Goal: Information Seeking & Learning: Learn about a topic

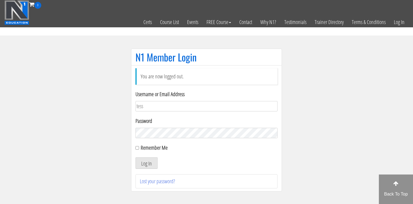
type input "[EMAIL_ADDRESS][DOMAIN_NAME]"
click at [143, 158] on button "Log In" at bounding box center [147, 162] width 22 height 11
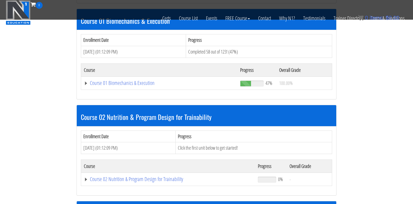
scroll to position [172, 0]
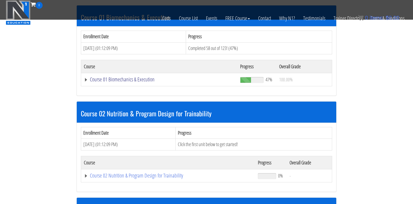
click at [140, 79] on link "Course 01 Biomechanics & Execution" at bounding box center [159, 79] width 151 height 5
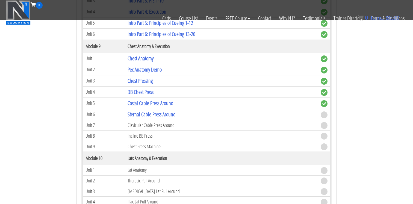
scroll to position [924, 0]
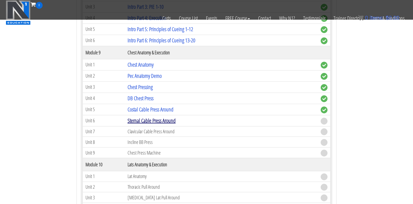
click at [162, 121] on link "Sternal Cable Press Around" at bounding box center [152, 120] width 48 height 7
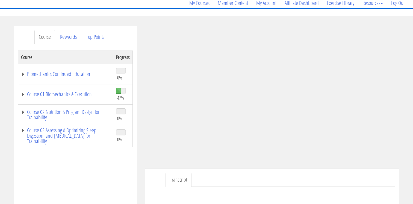
scroll to position [48, 0]
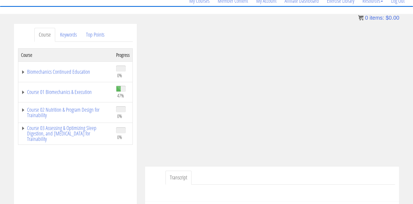
click at [341, 178] on ul "Transcript" at bounding box center [281, 178] width 230 height 14
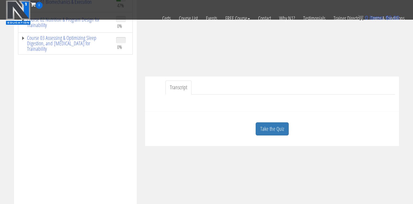
scroll to position [105, 0]
click at [274, 131] on link "Take the Quiz" at bounding box center [272, 127] width 33 height 13
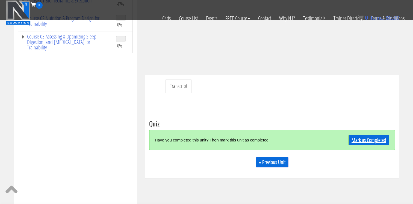
click at [358, 137] on link "Mark as Completed" at bounding box center [369, 140] width 41 height 10
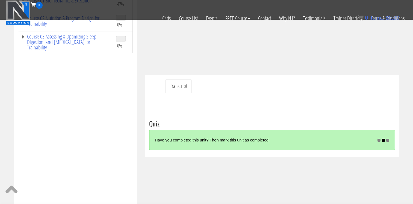
click at [336, 111] on div "Take the Quiz Quiz Have you completed this unit? Then mark this unit as complet…" at bounding box center [272, 133] width 254 height 47
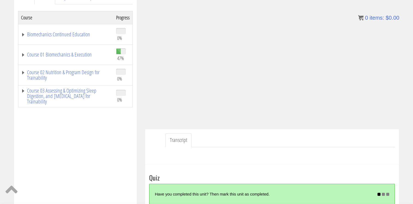
scroll to position [86, 0]
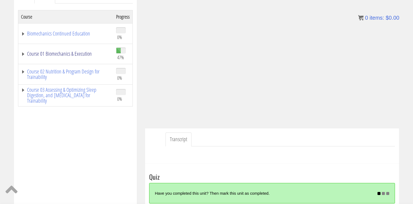
click at [72, 55] on link "Course 01 Biomechanics & Execution" at bounding box center [66, 53] width 90 height 5
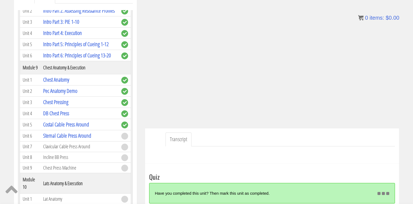
scroll to position [837, 0]
click at [71, 136] on link "Sternal Cable Press Around" at bounding box center [67, 134] width 48 height 7
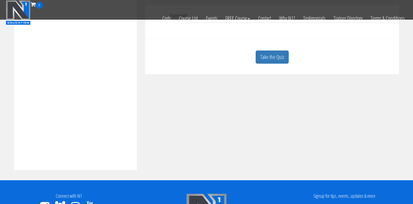
scroll to position [179, 0]
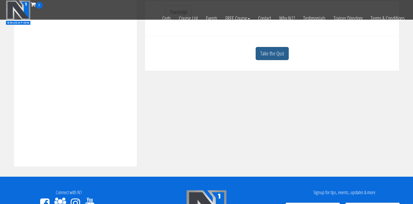
click at [266, 57] on link "Take the Quiz" at bounding box center [272, 53] width 33 height 13
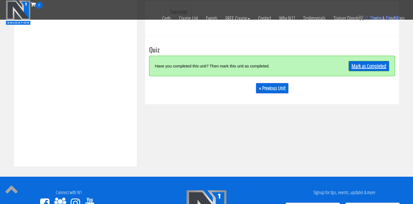
click at [361, 63] on link "Mark as Completed" at bounding box center [369, 66] width 41 height 10
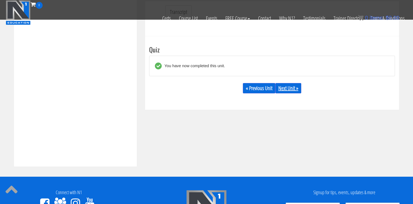
click at [292, 84] on link "Next Unit »" at bounding box center [289, 88] width 26 height 10
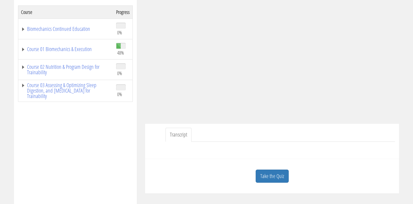
scroll to position [92, 0]
click at [273, 173] on link "Take the Quiz" at bounding box center [272, 175] width 33 height 13
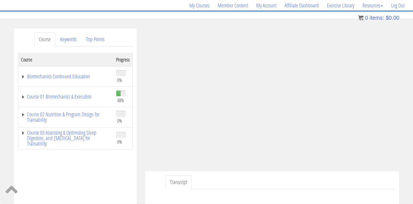
scroll to position [44, 0]
click at [334, 180] on ul "Transcript" at bounding box center [281, 182] width 230 height 14
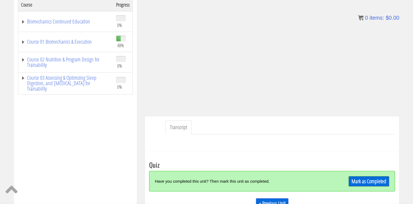
scroll to position [108, 0]
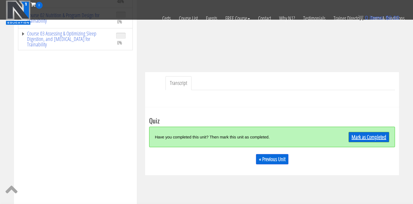
click at [368, 135] on link "Mark as Completed" at bounding box center [369, 137] width 41 height 10
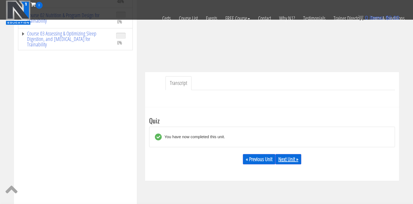
click at [285, 157] on link "Next Unit »" at bounding box center [289, 159] width 26 height 10
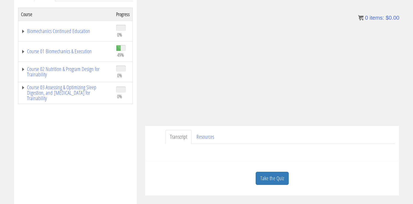
scroll to position [94, 0]
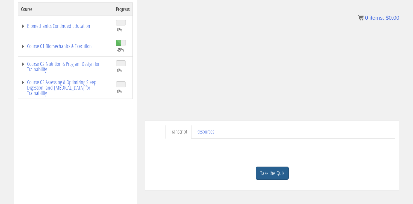
click at [281, 175] on link "Take the Quiz" at bounding box center [272, 173] width 33 height 13
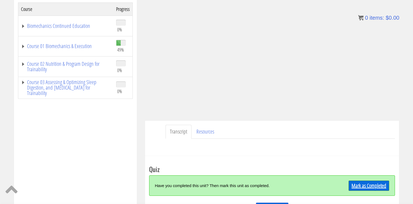
click at [360, 186] on link "Mark as Completed" at bounding box center [369, 186] width 41 height 10
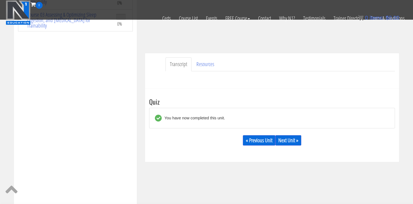
scroll to position [128, 0]
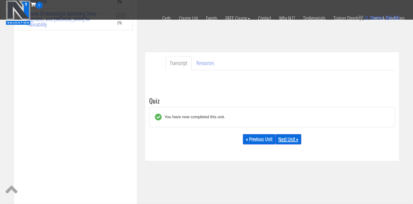
click at [291, 137] on link "Next Unit »" at bounding box center [289, 139] width 26 height 10
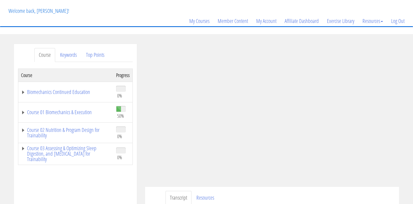
scroll to position [37, 0]
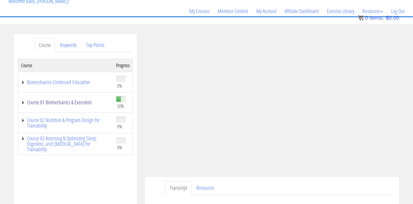
click at [80, 102] on link "Course 01 Biomechanics & Execution" at bounding box center [66, 102] width 90 height 5
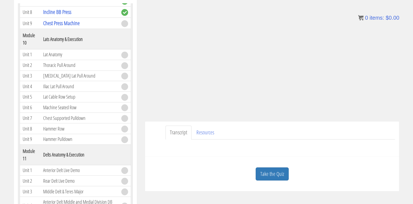
scroll to position [98, 0]
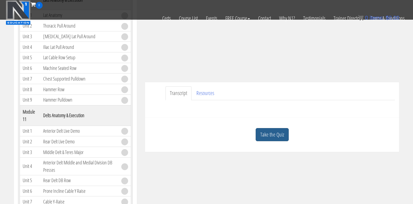
click at [277, 136] on link "Take the Quiz" at bounding box center [272, 134] width 33 height 13
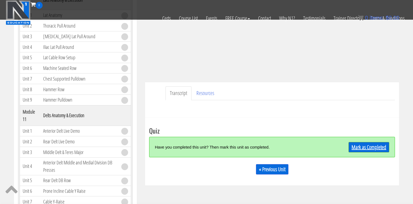
click at [367, 145] on link "Mark as Completed" at bounding box center [369, 147] width 41 height 10
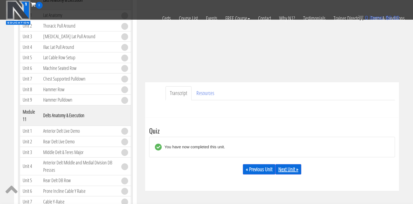
click at [294, 168] on link "Next Unit »" at bounding box center [289, 169] width 26 height 10
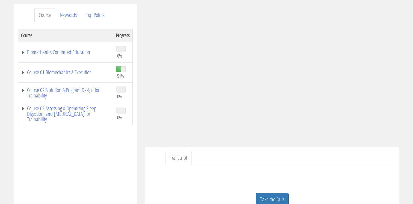
scroll to position [72, 0]
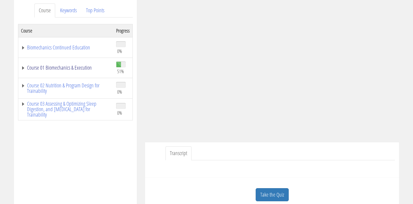
click at [75, 69] on link "Course 01 Biomechanics & Execution" at bounding box center [66, 67] width 90 height 5
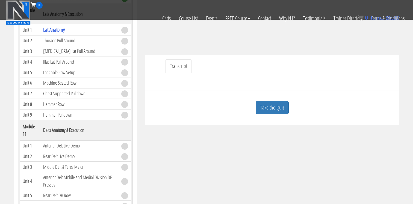
scroll to position [126, 0]
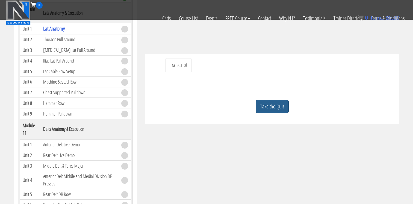
click at [268, 103] on link "Take the Quiz" at bounding box center [272, 106] width 33 height 13
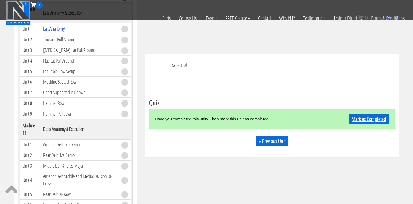
click at [365, 120] on link "Mark as Completed" at bounding box center [369, 119] width 41 height 10
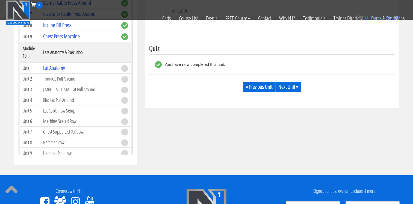
scroll to position [844, 0]
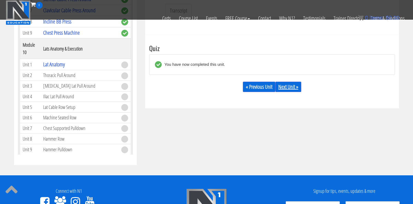
click at [287, 87] on link "Next Unit »" at bounding box center [289, 87] width 26 height 10
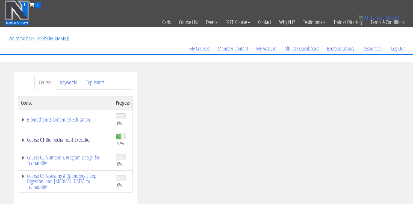
click at [58, 139] on link "Course 01 Biomechanics & Execution" at bounding box center [66, 139] width 90 height 5
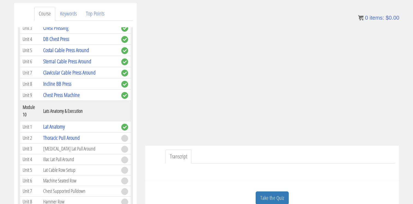
scroll to position [931, 0]
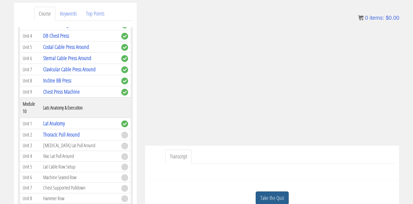
click at [263, 194] on link "Take the Quiz" at bounding box center [272, 198] width 33 height 13
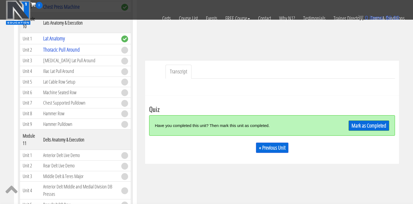
scroll to position [128, 0]
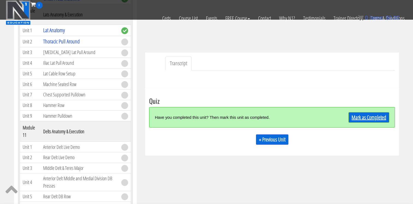
click at [371, 117] on link "Mark as Completed" at bounding box center [369, 117] width 41 height 10
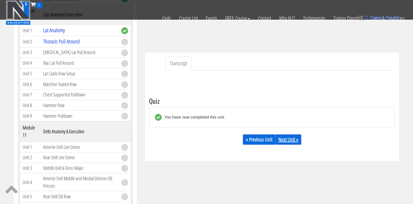
click at [290, 139] on link "Next Unit »" at bounding box center [289, 139] width 26 height 10
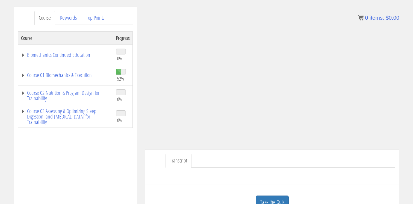
scroll to position [68, 0]
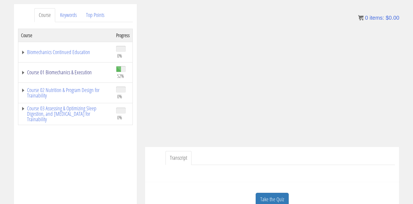
click at [71, 74] on link "Course 01 Biomechanics & Execution" at bounding box center [66, 72] width 90 height 5
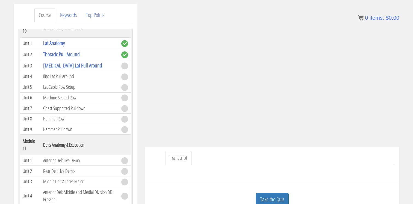
scroll to position [1009, 0]
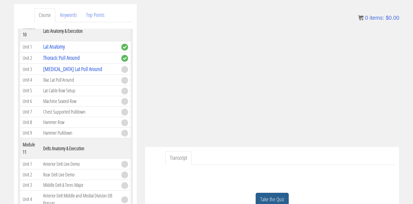
click at [263, 200] on link "Take the Quiz" at bounding box center [272, 199] width 33 height 13
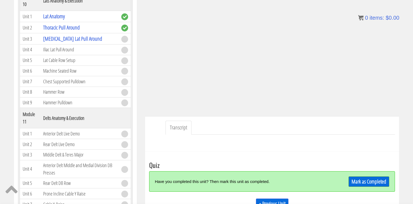
scroll to position [101, 0]
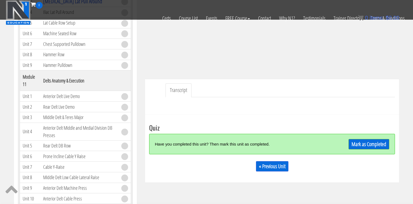
click at [358, 149] on div "Mark as Completed" at bounding box center [358, 144] width 61 height 12
click at [360, 142] on link "Mark as Completed" at bounding box center [369, 144] width 41 height 10
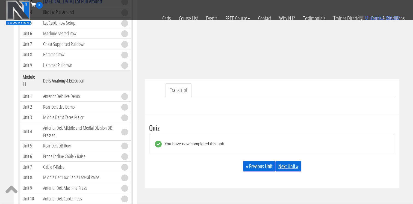
click at [292, 166] on link "Next Unit »" at bounding box center [289, 166] width 26 height 10
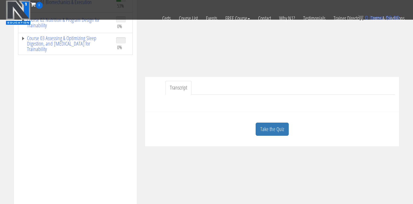
scroll to position [104, 0]
click at [273, 130] on link "Take the Quiz" at bounding box center [272, 128] width 33 height 13
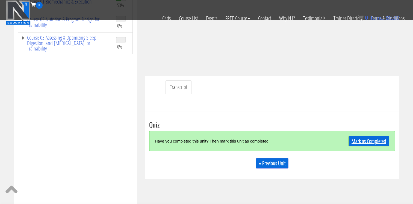
click at [362, 139] on link "Mark as Completed" at bounding box center [369, 141] width 41 height 10
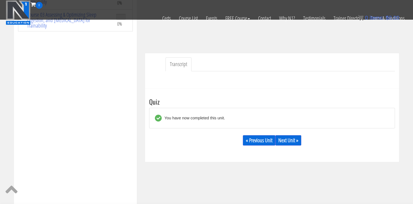
scroll to position [130, 0]
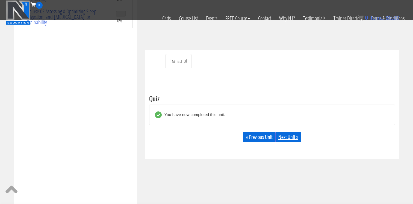
click at [292, 138] on link "Next Unit »" at bounding box center [289, 137] width 26 height 10
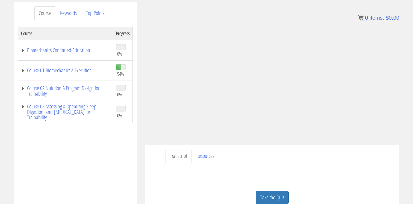
scroll to position [81, 0]
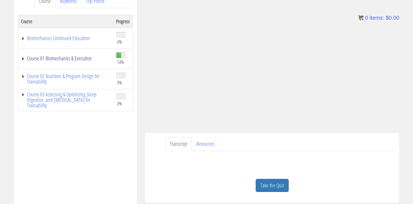
click at [86, 57] on link "Course 01 Biomechanics & Execution" at bounding box center [66, 58] width 90 height 5
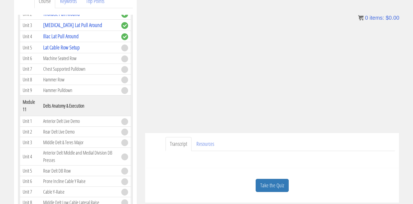
scroll to position [1034, 0]
